Goal: Task Accomplishment & Management: Manage account settings

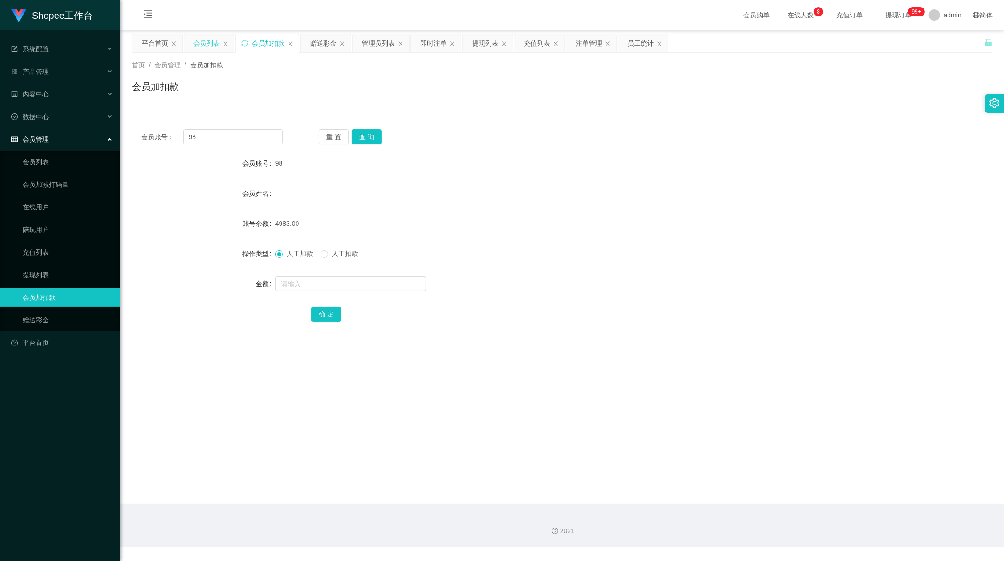
scroll to position [1, 0]
click at [477, 47] on div "提现列表" at bounding box center [485, 43] width 26 height 18
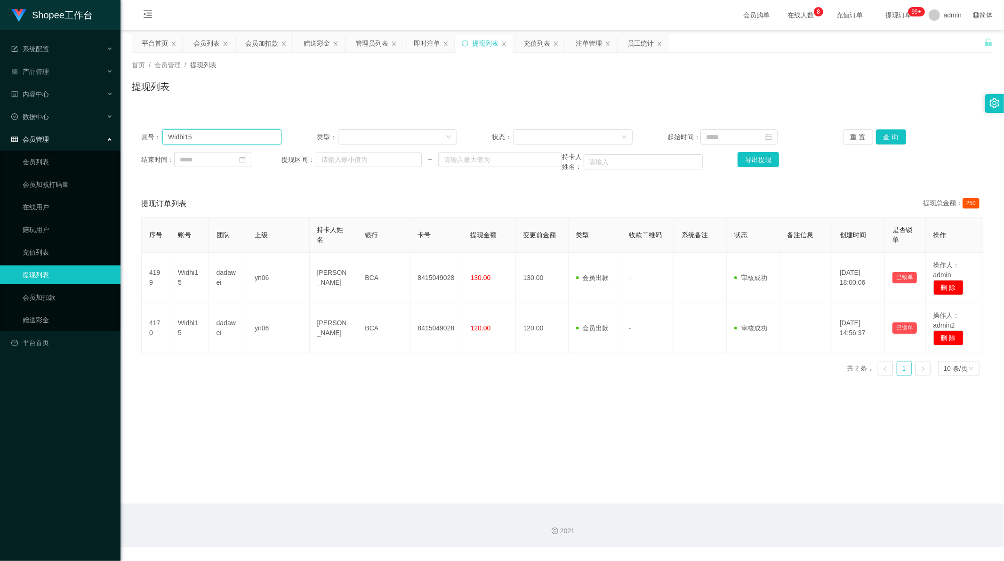
click at [237, 141] on input "Widhi15" at bounding box center [221, 136] width 119 height 15
paste input "082391540802"
type input "082391540802"
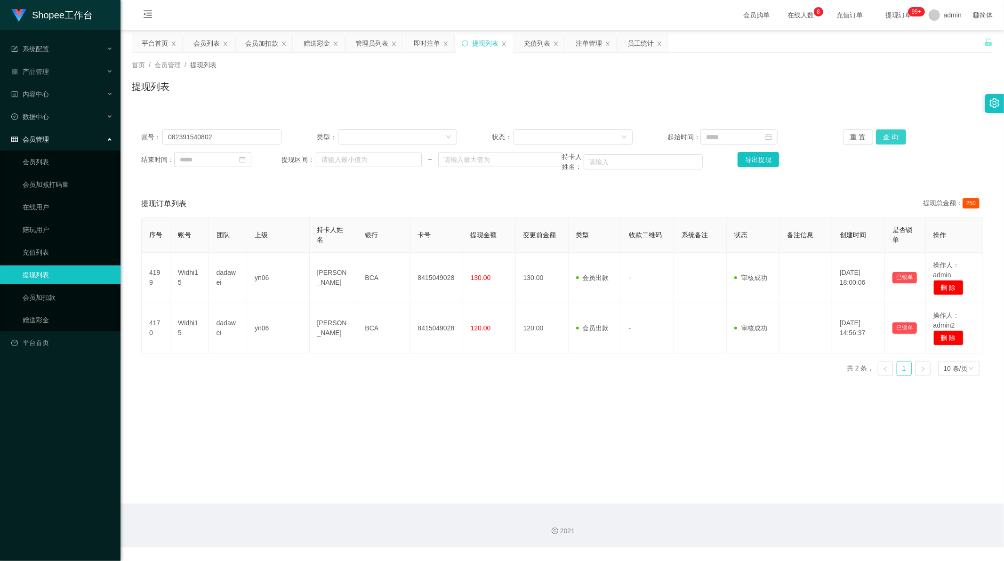
click at [886, 142] on button "查 询" at bounding box center [891, 136] width 30 height 15
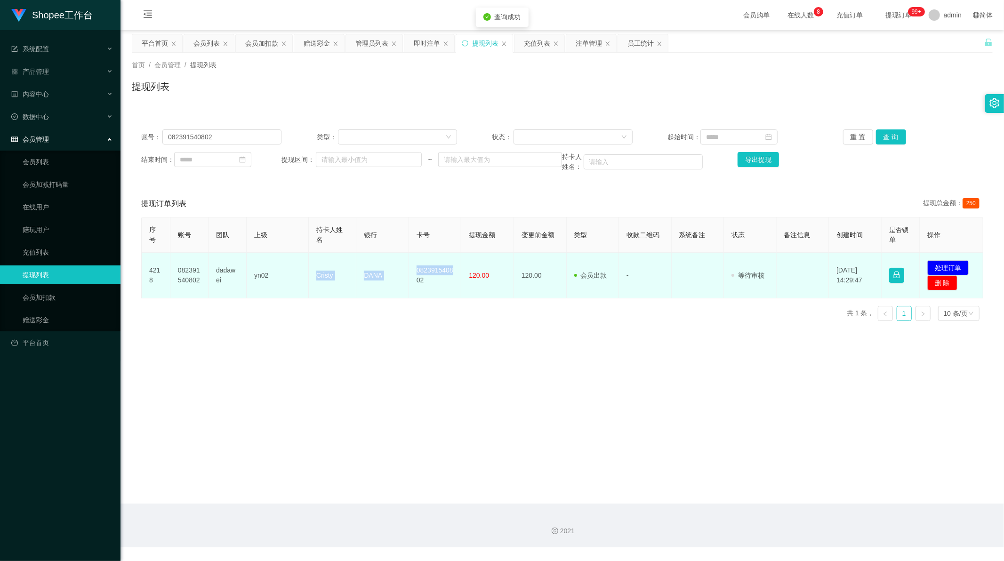
drag, startPoint x: 311, startPoint y: 276, endPoint x: 453, endPoint y: 275, distance: 142.2
click at [453, 275] on tr "4218 082391540802 dadawei yn02 [PERSON_NAME] 082391540802 120.00 120.00 会员出款 人工…" at bounding box center [563, 276] width 842 height 46
click at [433, 281] on td "082391540802" at bounding box center [435, 276] width 53 height 46
drag, startPoint x: 395, startPoint y: 274, endPoint x: 314, endPoint y: 275, distance: 81.0
click at [314, 275] on tr "4218 082391540802 dadawei yn02 [PERSON_NAME] 082391540802 120.00 120.00 会员出款 人工…" at bounding box center [563, 276] width 842 height 46
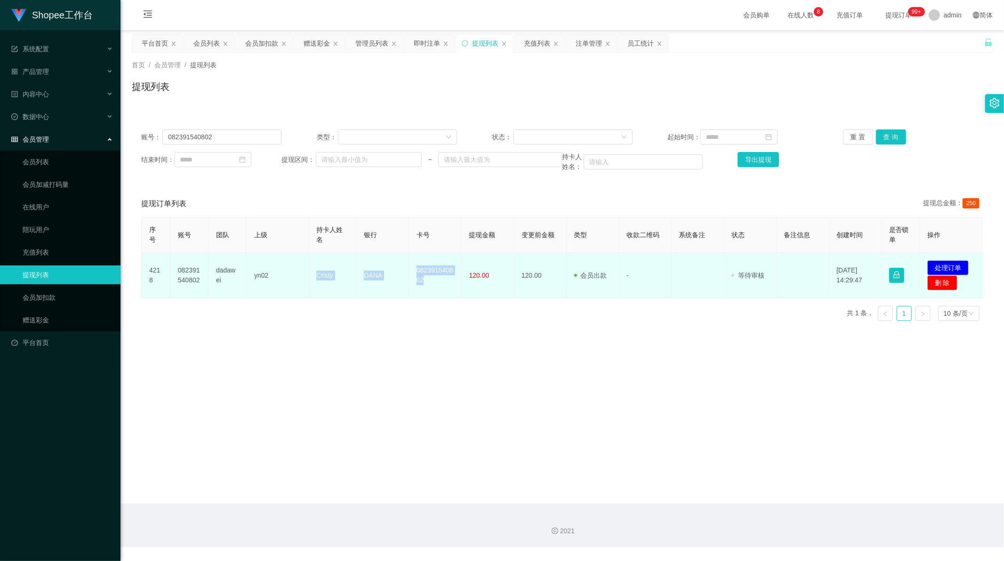
copy tr "[PERSON_NAME] 082391540802"
click at [943, 266] on button "处理订单" at bounding box center [948, 267] width 41 height 15
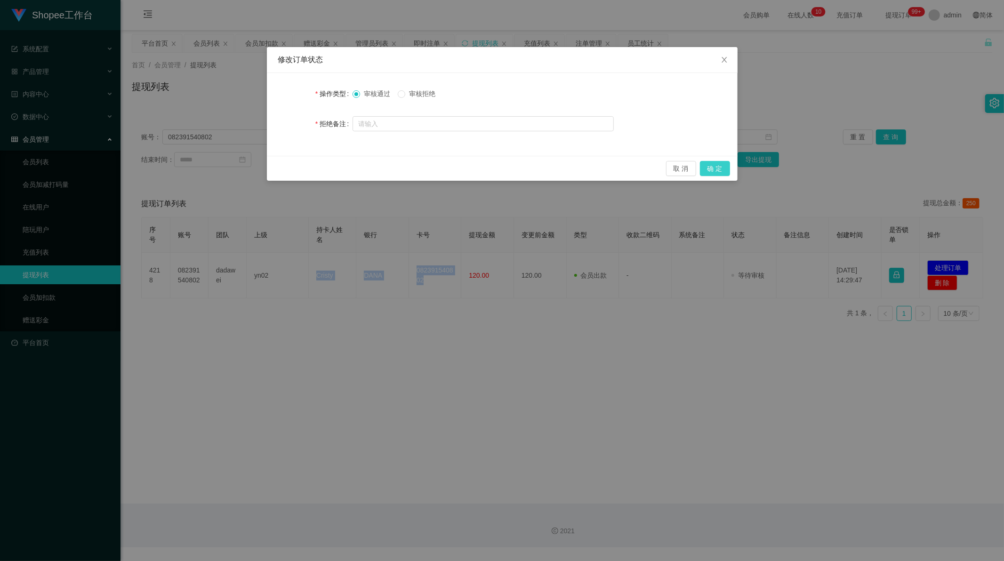
click at [712, 166] on button "确 定" at bounding box center [715, 168] width 30 height 15
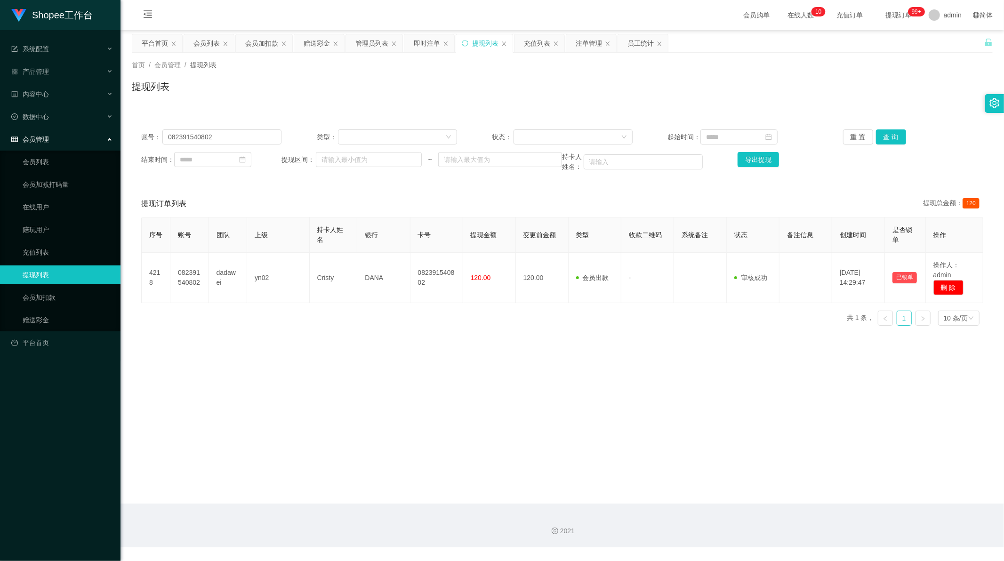
click at [460, 347] on main "关闭左侧 关闭右侧 关闭其它 刷新页面 平台首页 会员列表 会员加扣款 赠送彩金 管理员列表 即时注单 提现列表 充值列表 注单管理 员工统计 首页 / 会员…" at bounding box center [563, 267] width 884 height 474
click at [394, 493] on main "关闭左侧 关闭右侧 关闭其它 刷新页面 平台首页 会员列表 会员加扣款 赠送彩金 管理员列表 即时注单 提现列表 充值列表 注单管理 员工统计 首页 / 会员…" at bounding box center [563, 267] width 884 height 474
click at [208, 130] on input "082391540802" at bounding box center [221, 136] width 119 height 15
paste input "Jihan2000"
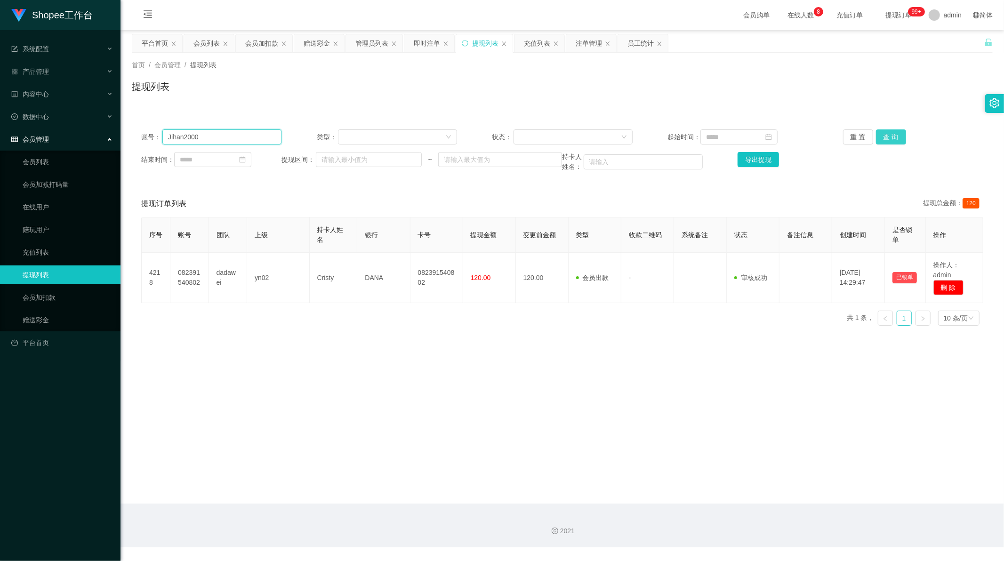
type input "Jihan2000"
click at [887, 133] on button "查 询" at bounding box center [891, 136] width 30 height 15
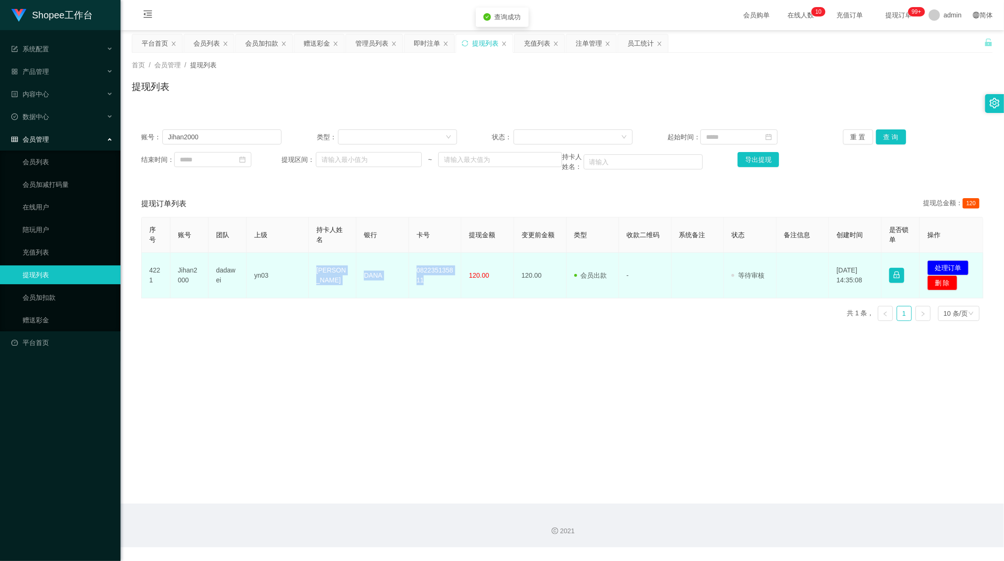
drag, startPoint x: 313, startPoint y: 264, endPoint x: 446, endPoint y: 280, distance: 134.2
click at [446, 280] on tr "4221 Jihan2000 dadawei yn03 [PERSON_NAME] DANA 082235135811 120.00 120.00 会员出款 …" at bounding box center [563, 276] width 842 height 46
copy tr "[PERSON_NAME] DANA 082235135811"
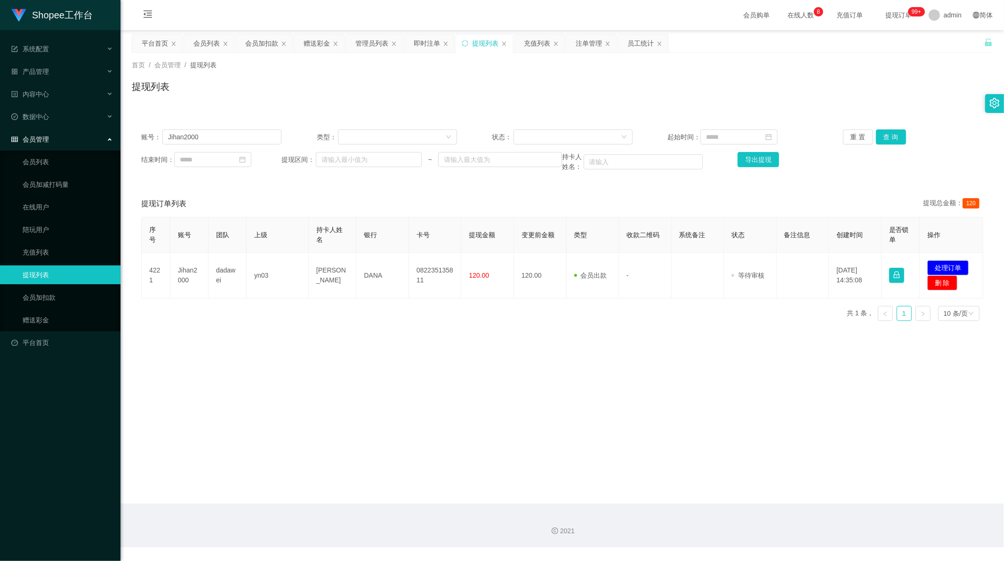
click at [781, 534] on div "2021" at bounding box center [562, 531] width 869 height 10
click at [317, 47] on div "赠送彩金" at bounding box center [317, 43] width 26 height 18
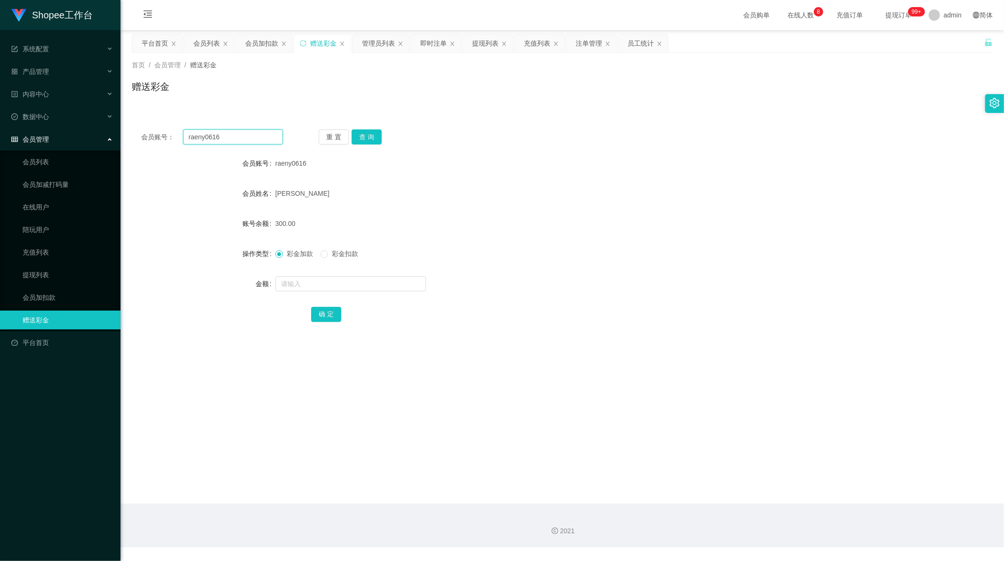
click at [224, 137] on input "raeny0616" at bounding box center [233, 136] width 100 height 15
paste input "thania2000"
type input "thania2000"
click at [370, 137] on button "查 询" at bounding box center [367, 136] width 30 height 15
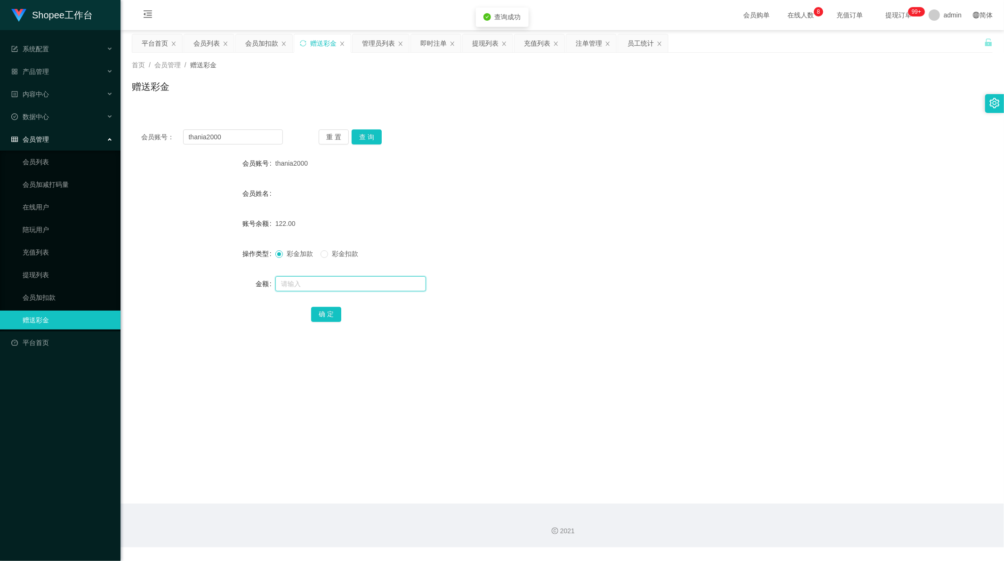
click at [314, 283] on input "text" at bounding box center [350, 283] width 151 height 15
type input "2"
click at [331, 257] on span "彩金扣款" at bounding box center [345, 254] width 34 height 8
click at [326, 314] on button "确 定" at bounding box center [326, 314] width 30 height 15
click at [485, 43] on div "提现列表" at bounding box center [485, 43] width 26 height 18
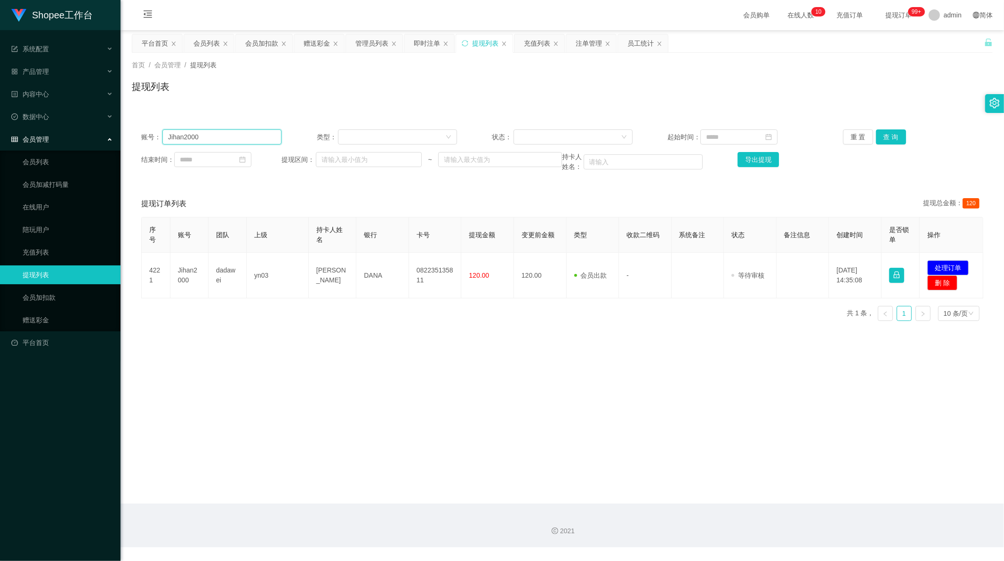
click at [217, 137] on input "Jihan2000" at bounding box center [221, 136] width 119 height 15
paste input "[PERSON_NAME]"
type input "[PERSON_NAME]"
click at [878, 141] on button "查 询" at bounding box center [891, 136] width 30 height 15
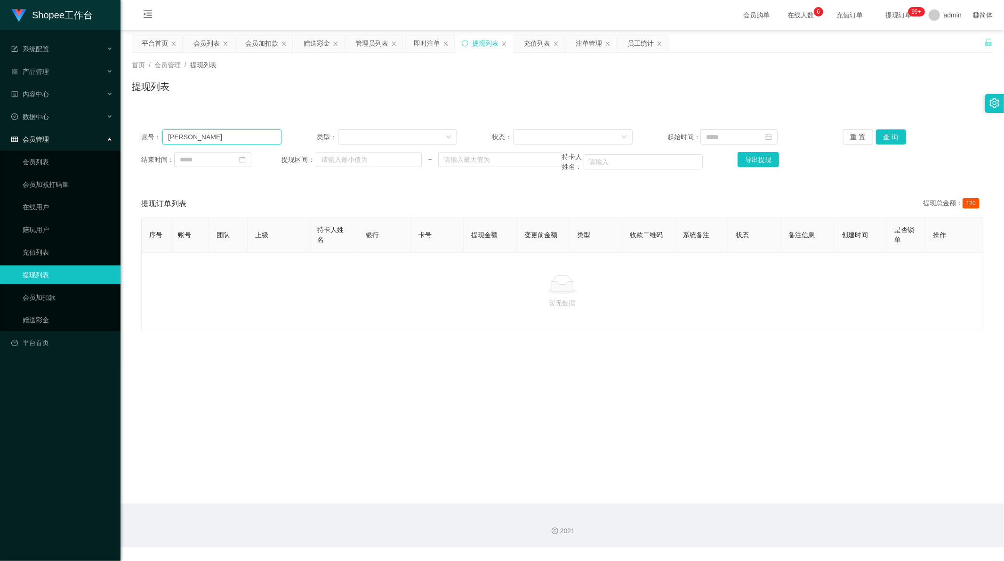
click at [246, 141] on input "[PERSON_NAME]" at bounding box center [221, 136] width 119 height 15
paste input "thania2000"
type input "thania2000"
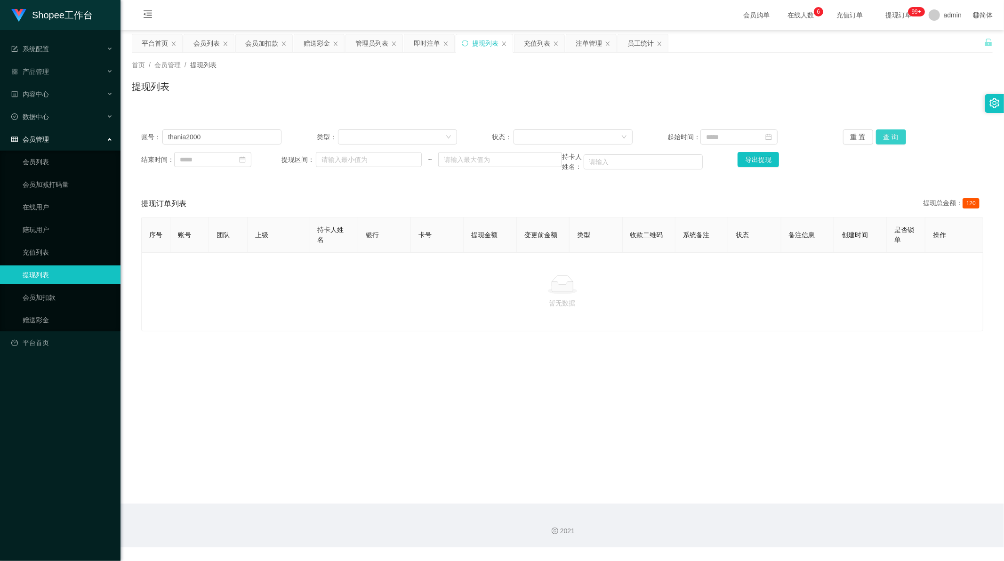
click at [886, 140] on button "查 询" at bounding box center [891, 136] width 30 height 15
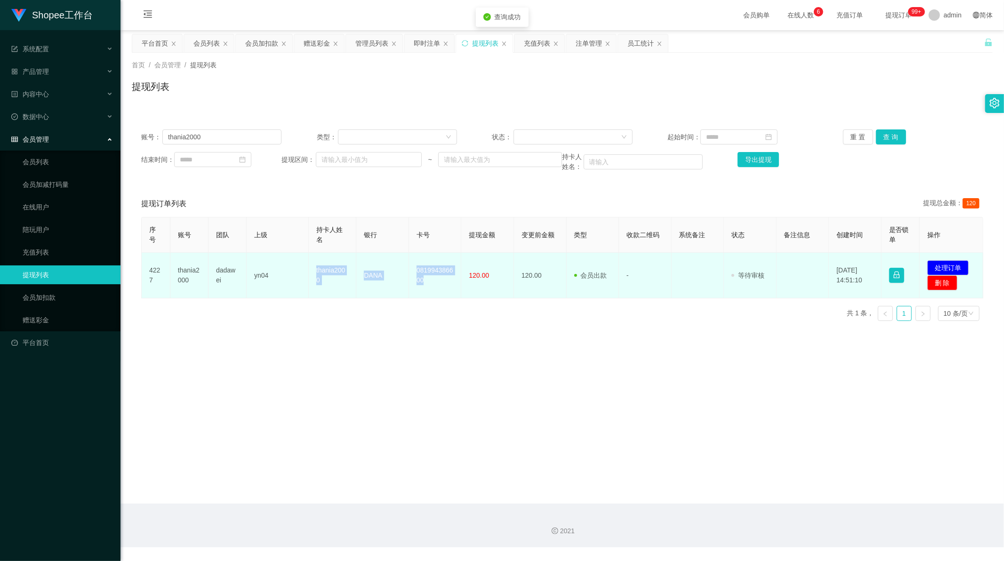
drag, startPoint x: 380, startPoint y: 280, endPoint x: 455, endPoint y: 284, distance: 75.5
click at [455, 284] on tr "4227 thania2000 dadawei yn04 thania2000 DANA 081994386600 120.00 120.00 会员出款 人工…" at bounding box center [563, 276] width 842 height 46
copy tr "thania2000 DANA 081994386600"
click at [948, 263] on button "处理订单" at bounding box center [948, 267] width 41 height 15
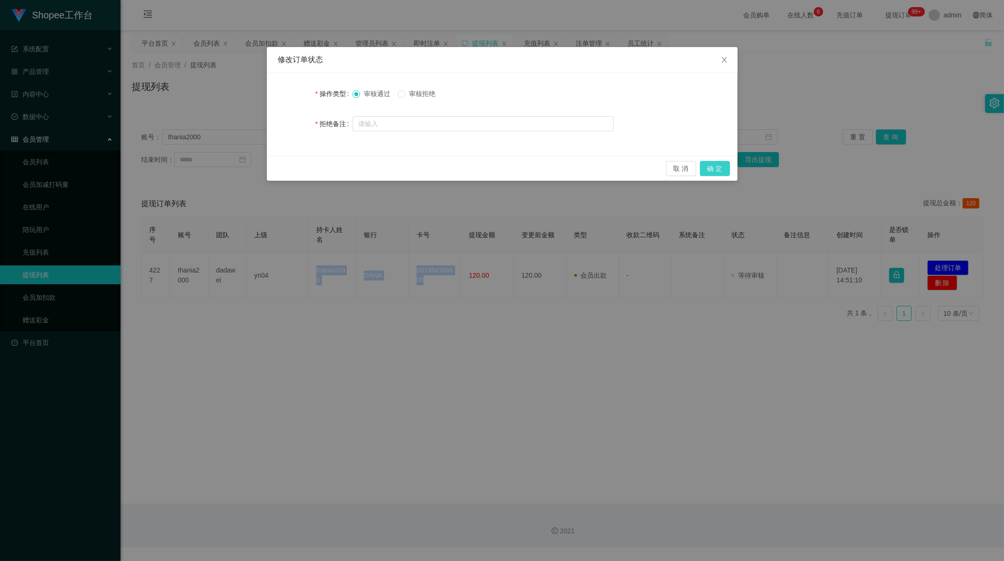
click at [705, 171] on button "确 定" at bounding box center [715, 168] width 30 height 15
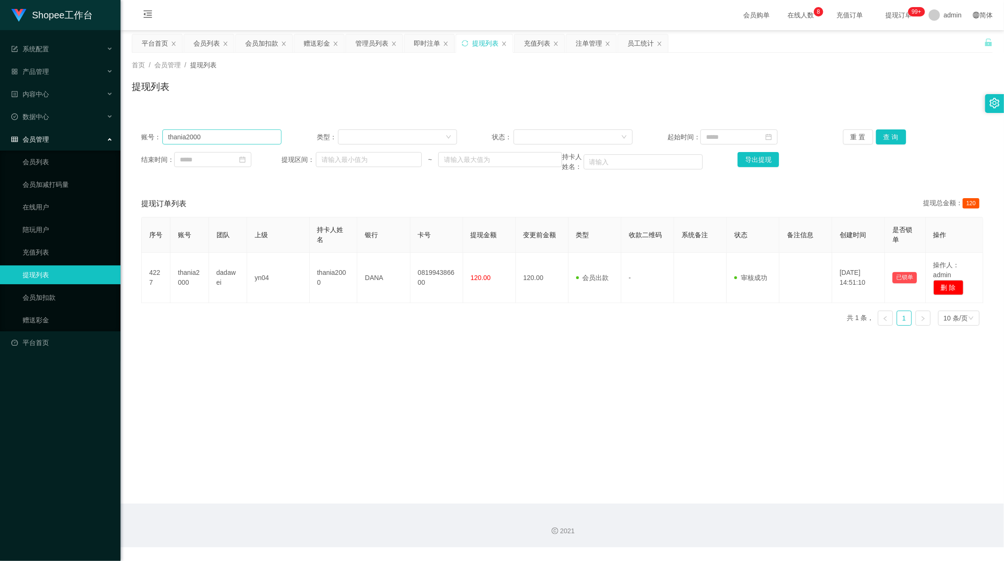
click at [200, 147] on div "账号： thania2000 类型： 状态： 起始时间： 重 置 查 询 结束时间： 提现区间： ~ 持卡人姓名： 导出提现" at bounding box center [562, 150] width 861 height 61
click at [200, 139] on input "thania2000" at bounding box center [221, 136] width 119 height 15
paste input "[PERSON_NAME]"
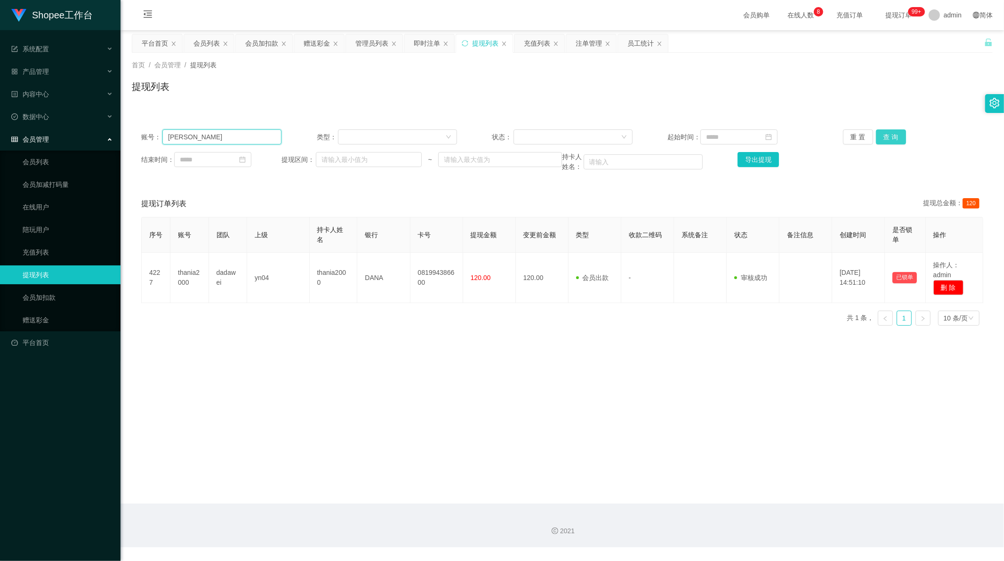
type input "[PERSON_NAME]"
click at [883, 141] on button "查 询" at bounding box center [891, 136] width 30 height 15
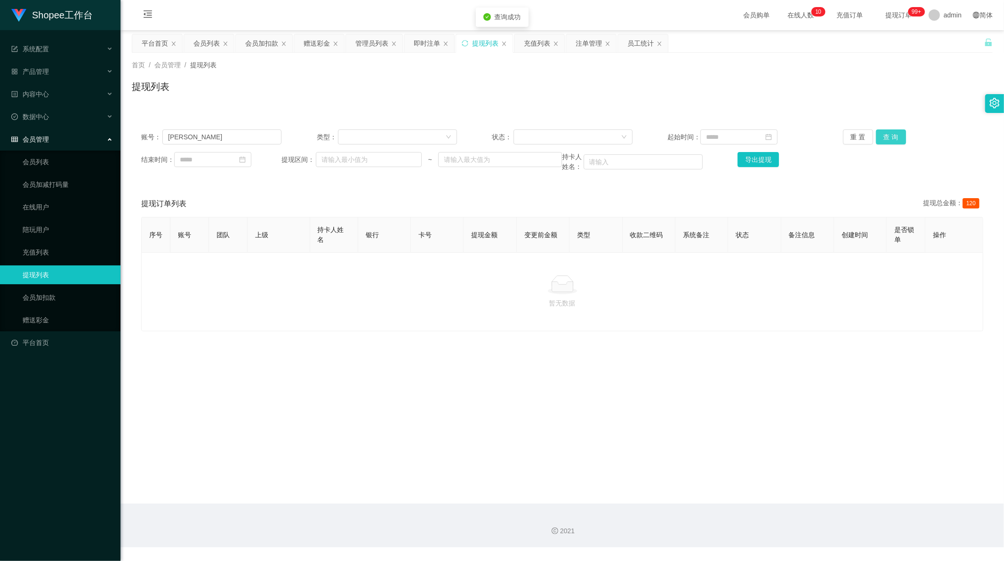
click at [883, 141] on button "查 询" at bounding box center [891, 136] width 30 height 15
click at [883, 141] on div "重 置 查 询" at bounding box center [913, 136] width 140 height 15
